Goal: Transaction & Acquisition: Book appointment/travel/reservation

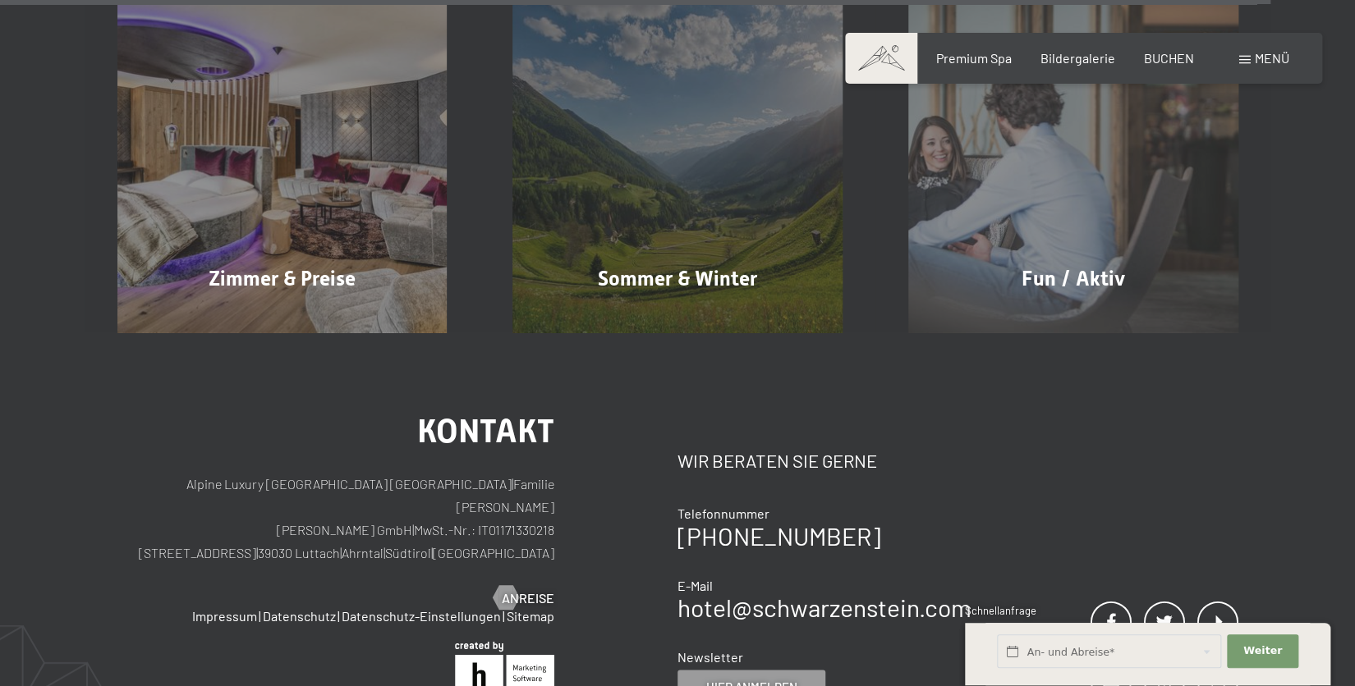
scroll to position [7425, 0]
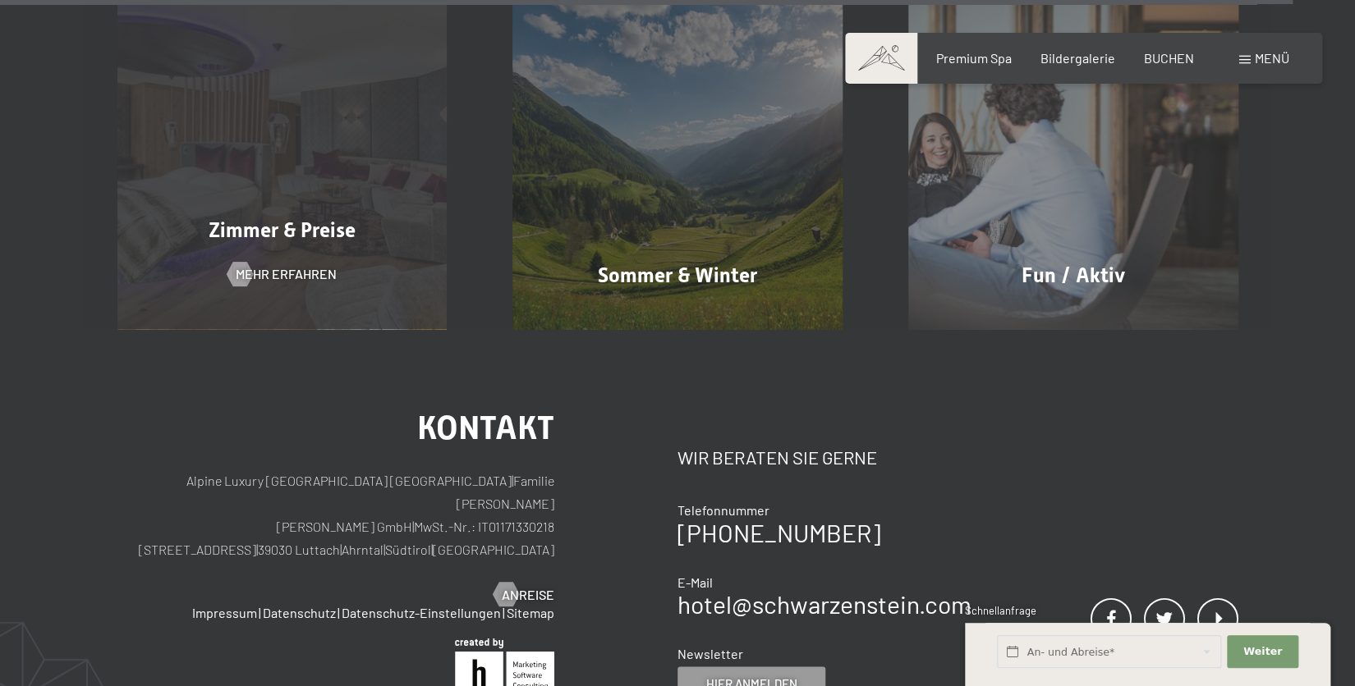
click at [359, 216] on div "Zimmer & Preise" at bounding box center [283, 230] width 396 height 29
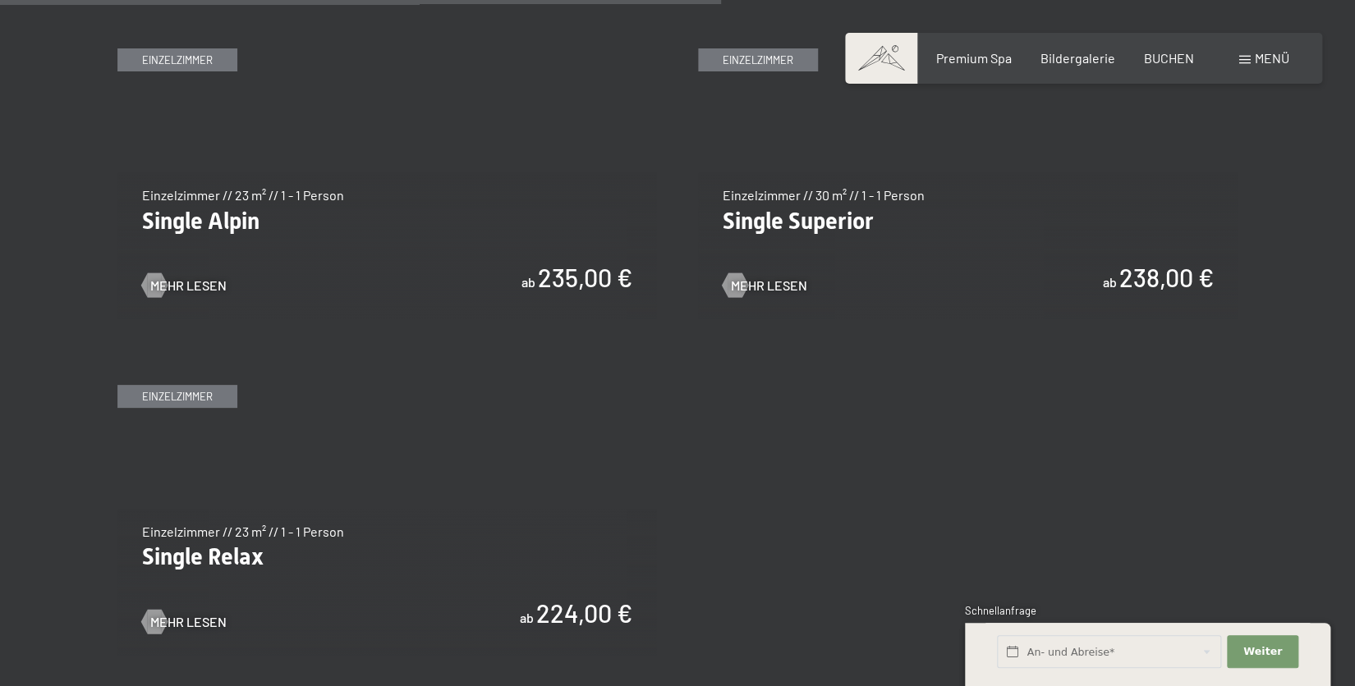
scroll to position [2784, 0]
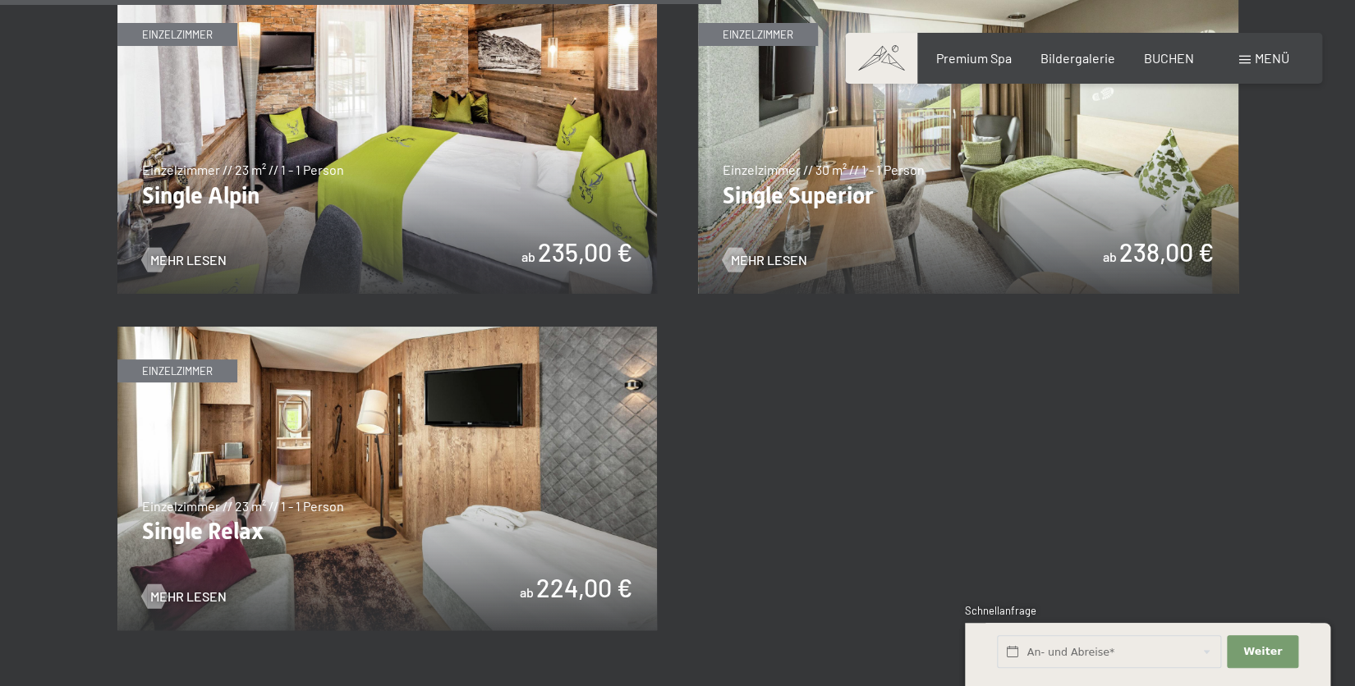
click at [553, 452] on img at bounding box center [387, 479] width 540 height 304
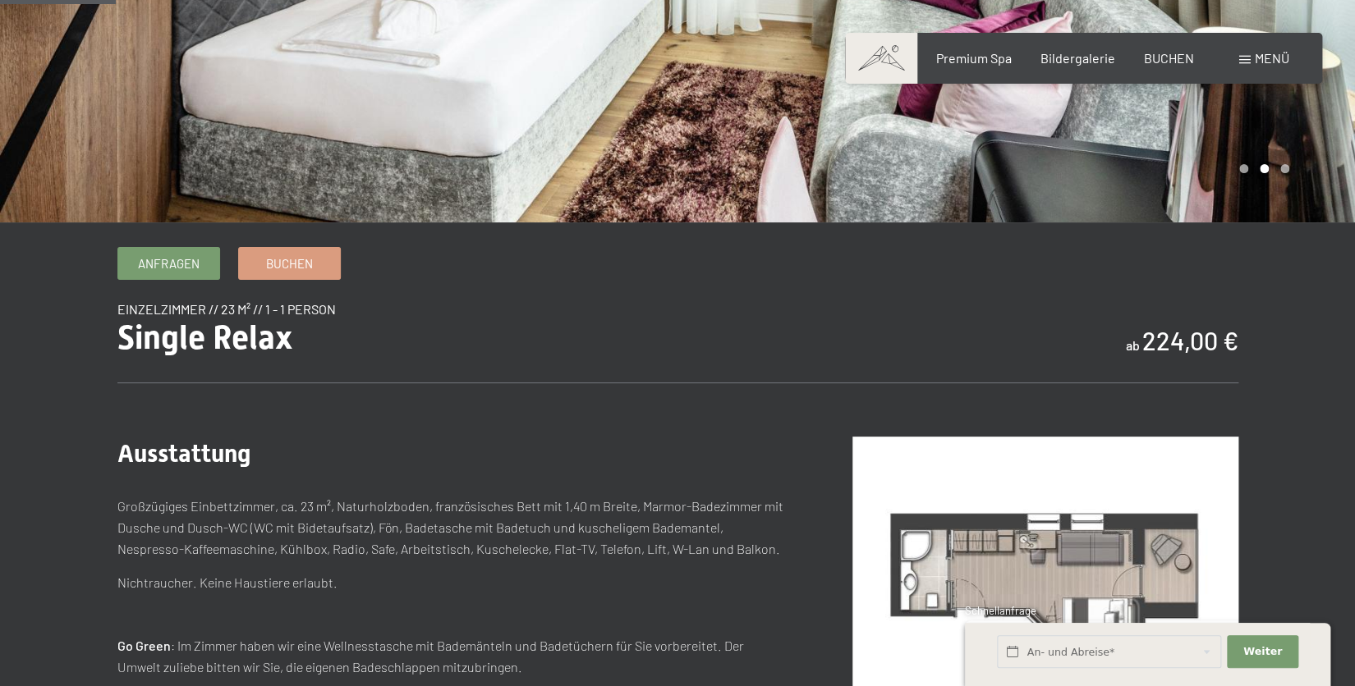
scroll to position [356, 0]
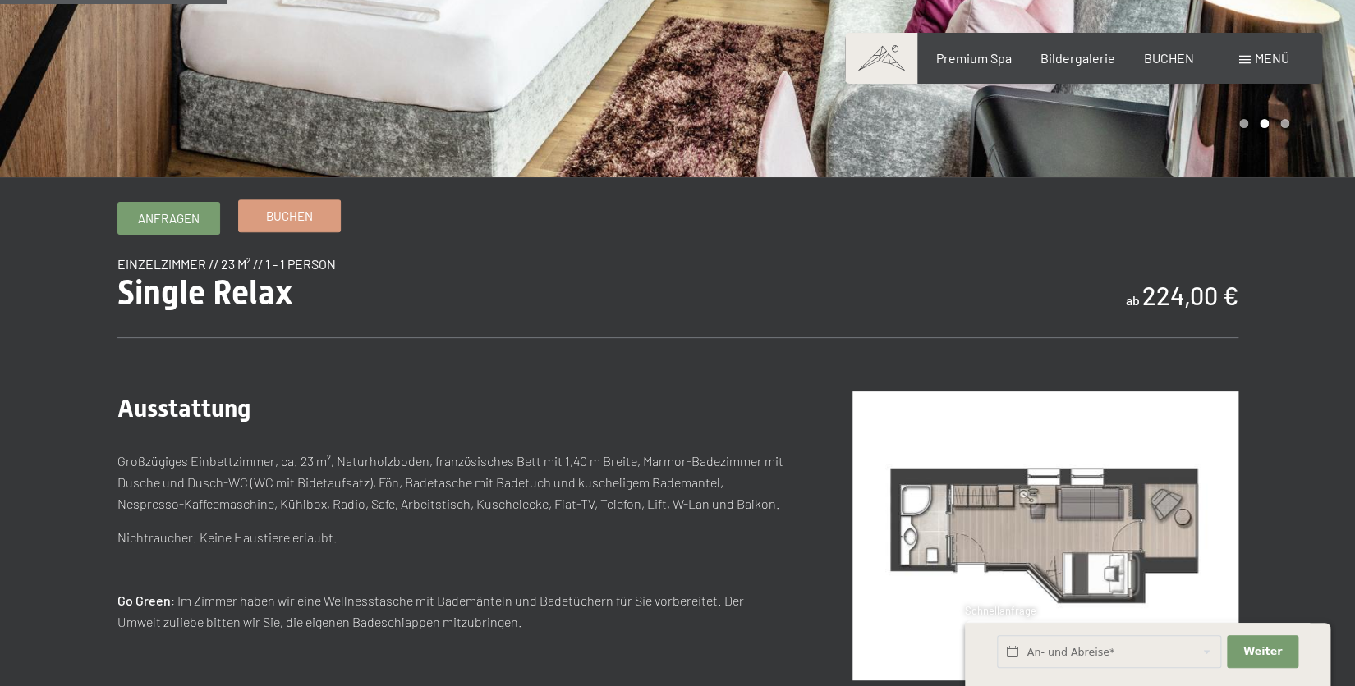
click at [301, 213] on span "Buchen" at bounding box center [289, 216] width 47 height 17
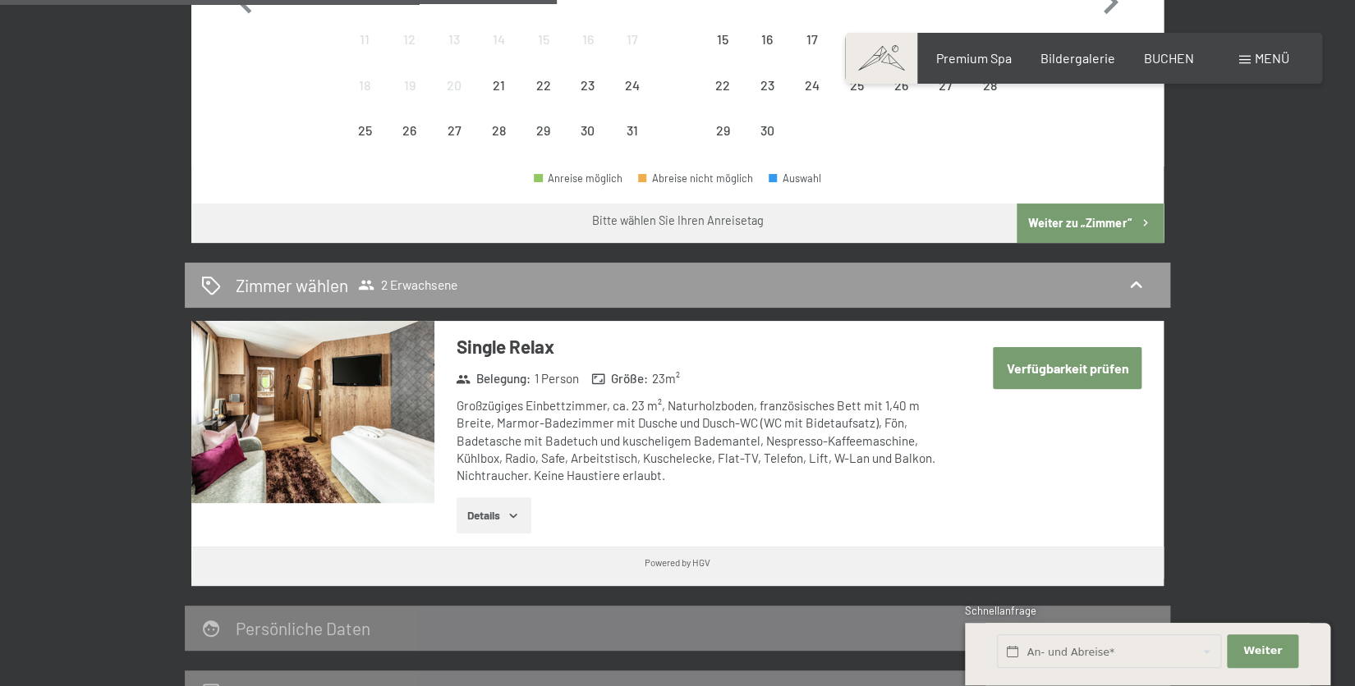
scroll to position [785, 0]
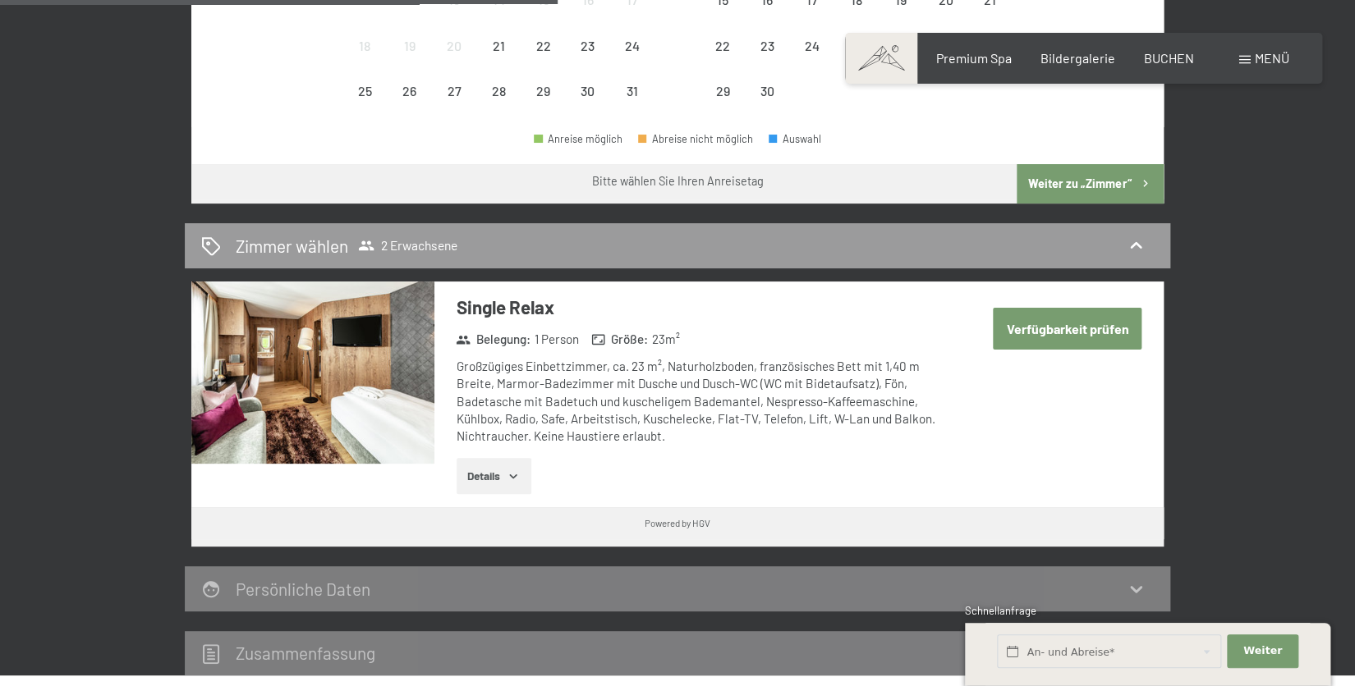
click at [1080, 321] on button "Verfügbarkeit prüfen" at bounding box center [1067, 329] width 149 height 42
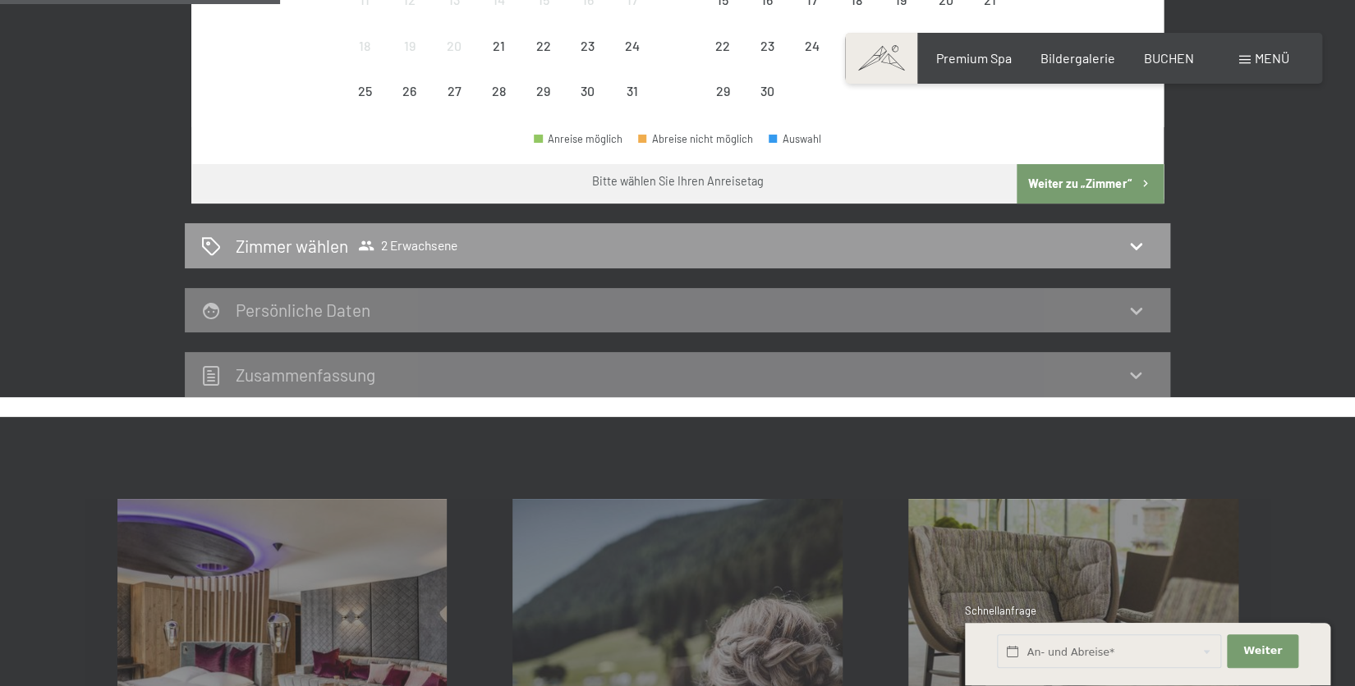
scroll to position [392, 0]
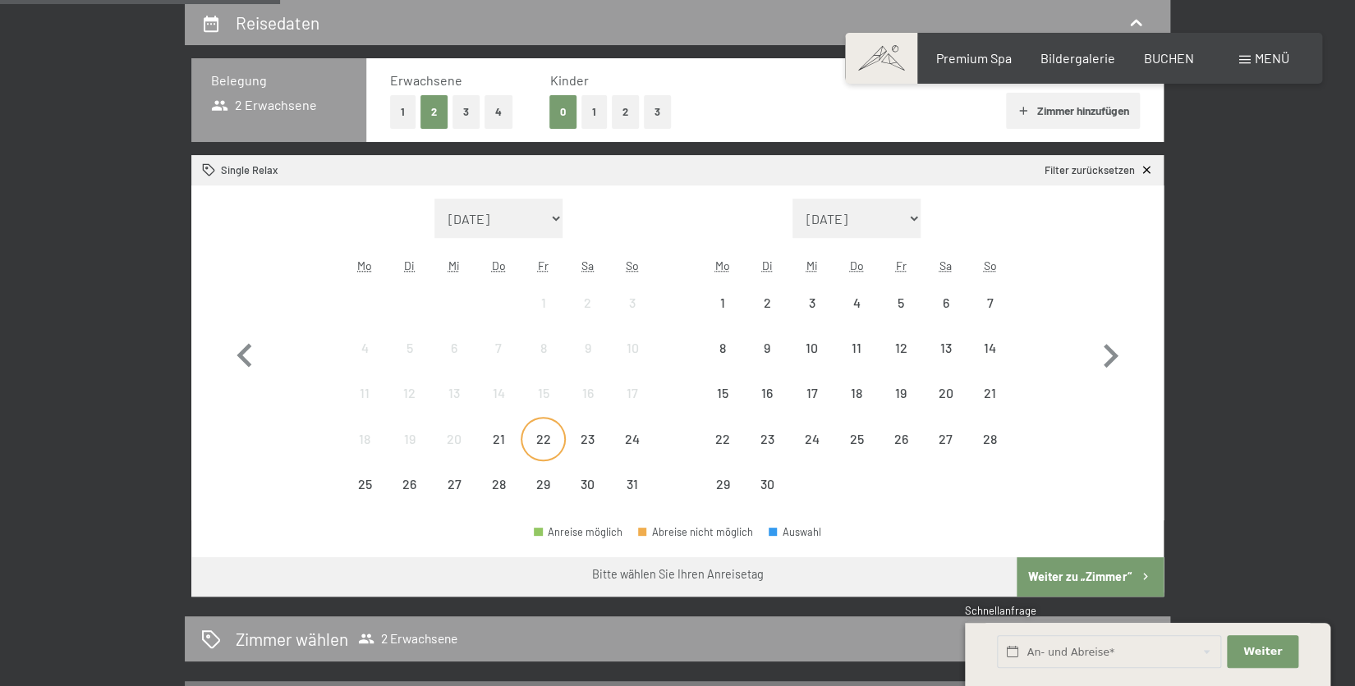
click at [541, 436] on div "22" at bounding box center [542, 453] width 41 height 41
click at [636, 440] on div "24" at bounding box center [632, 453] width 41 height 41
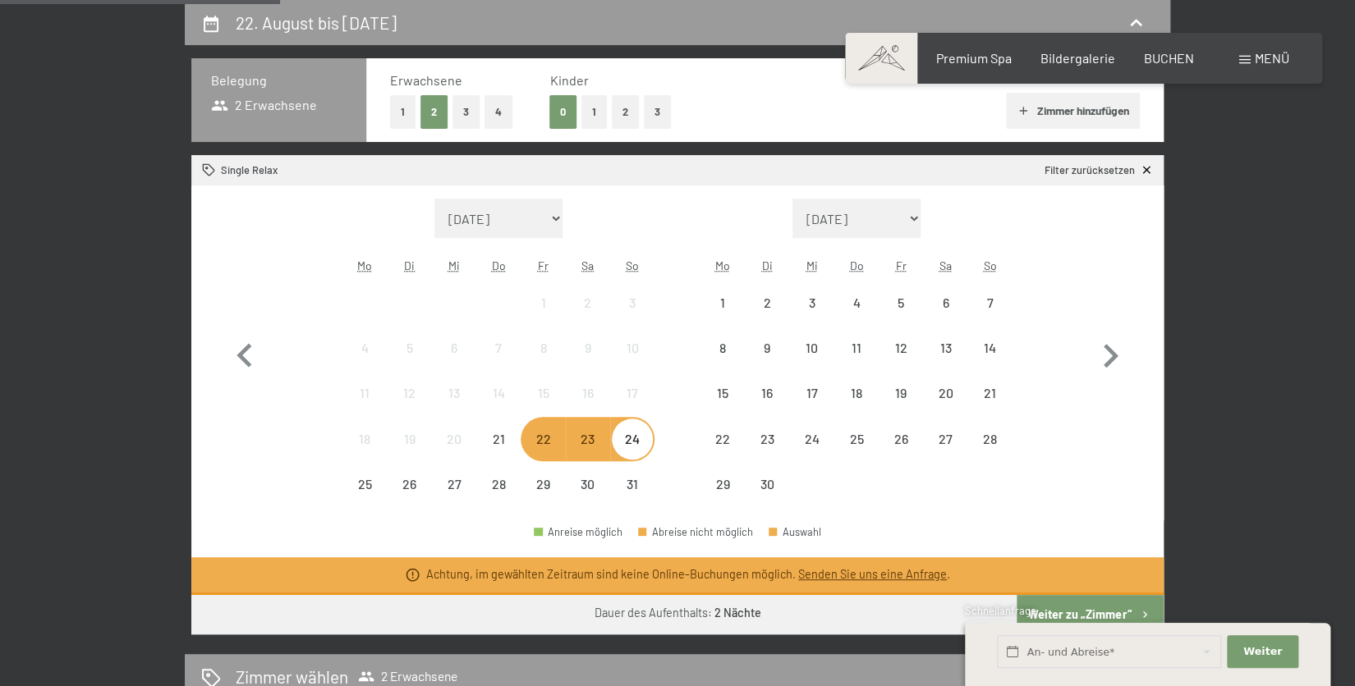
click at [1266, 574] on div "22. August bis 24. August 2025 Belegung 2 Erwachsene Erwachsene 1 2 3 4 Kinder …" at bounding box center [678, 414] width 1244 height 828
click at [1144, 170] on icon at bounding box center [1147, 170] width 14 height 14
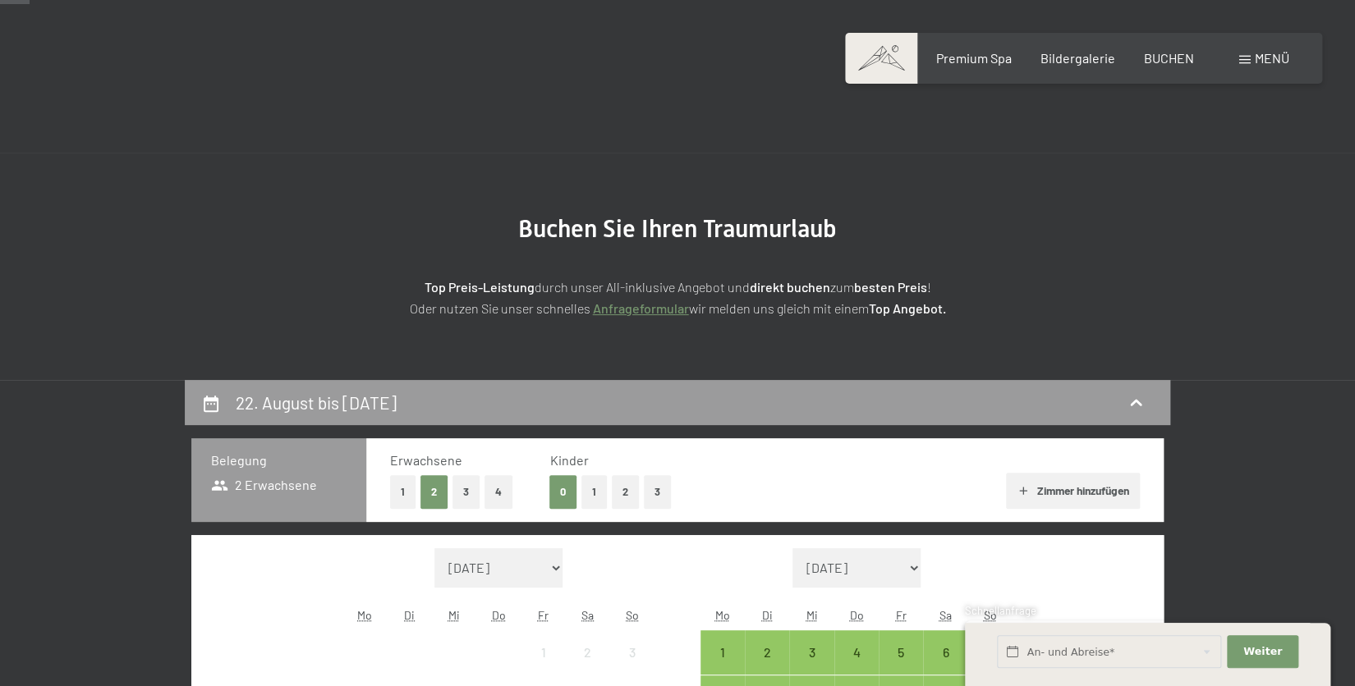
scroll to position [0, 0]
